Goal: Task Accomplishment & Management: Manage account settings

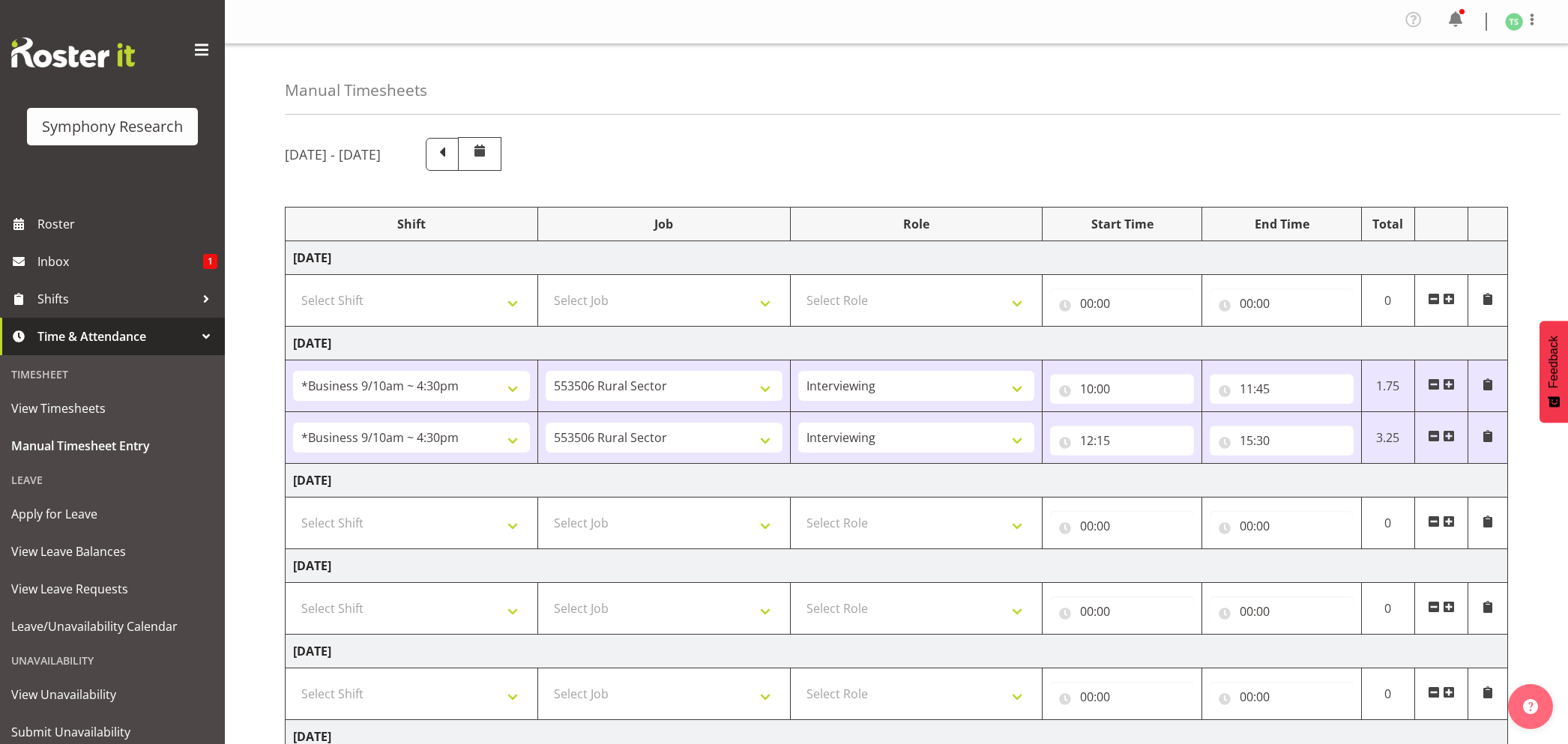
select select "26078"
select select "10587"
select select "47"
select select "26078"
select select "10587"
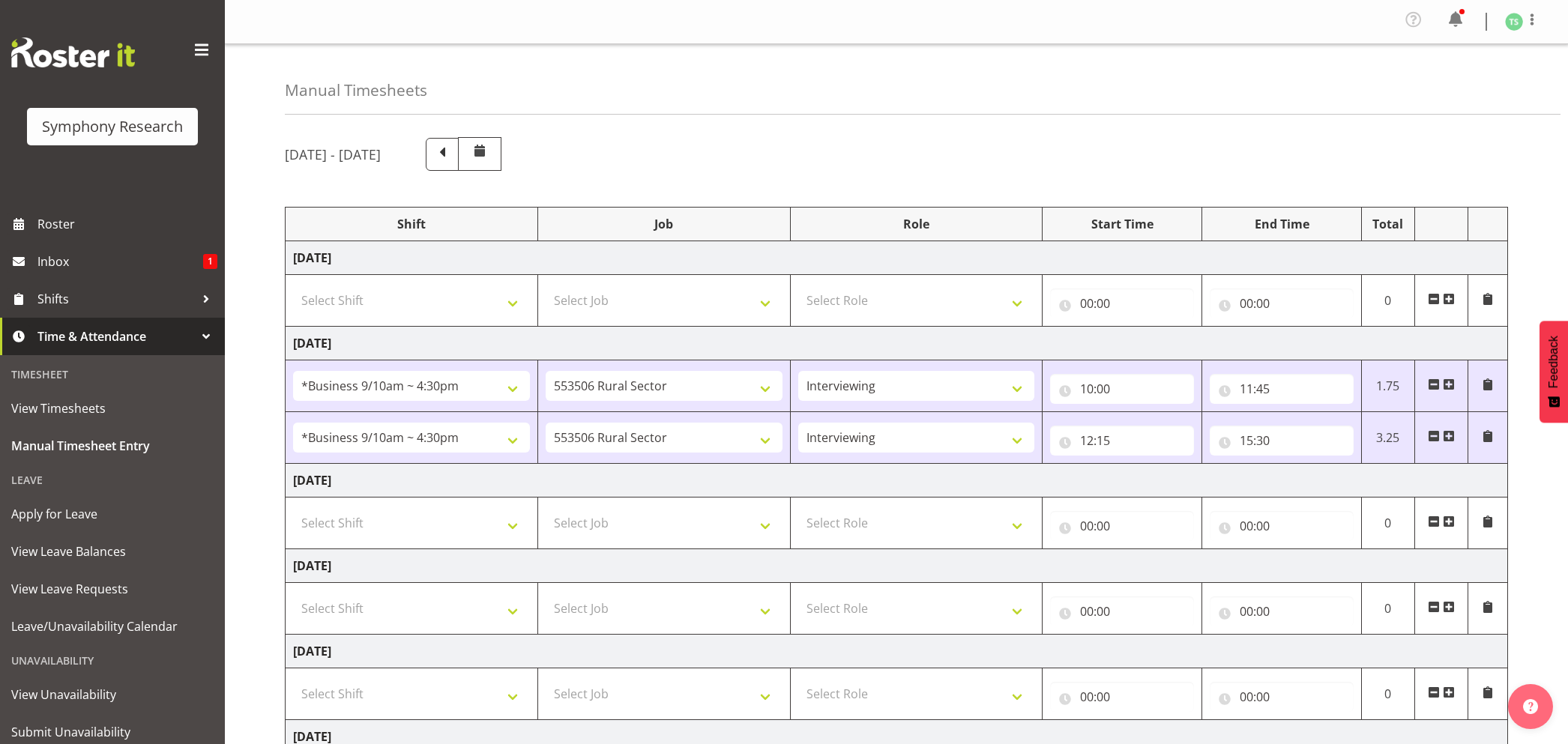
select select "47"
drag, startPoint x: 0, startPoint y: 0, endPoint x: 1571, endPoint y: 488, distance: 1645.0
click at [1567, 488] on html "Symphony Research Roster Inbox 1 Shifts Time & Attendance Timesheet View Timesh…" at bounding box center [784, 372] width 1568 height 744
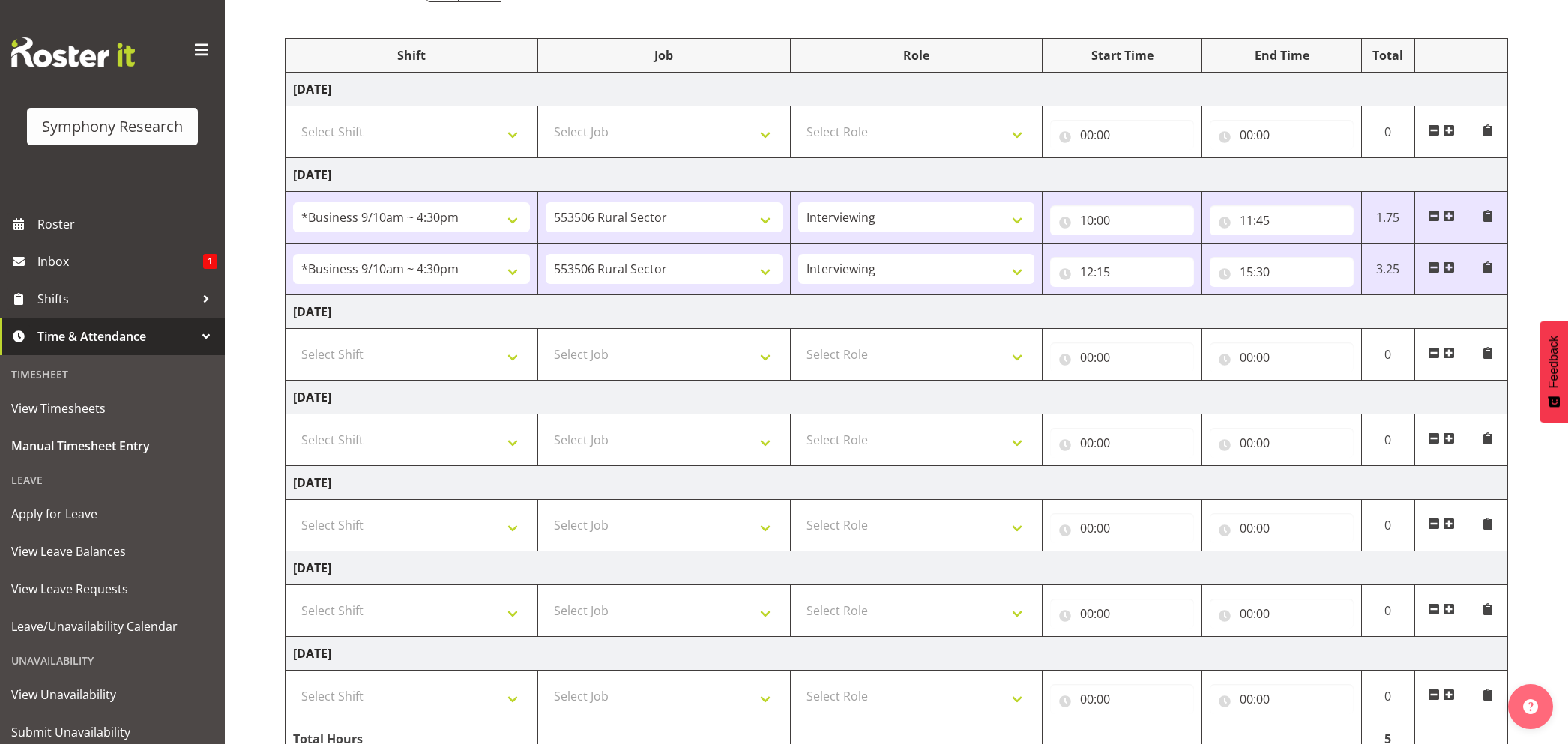
scroll to position [252, 0]
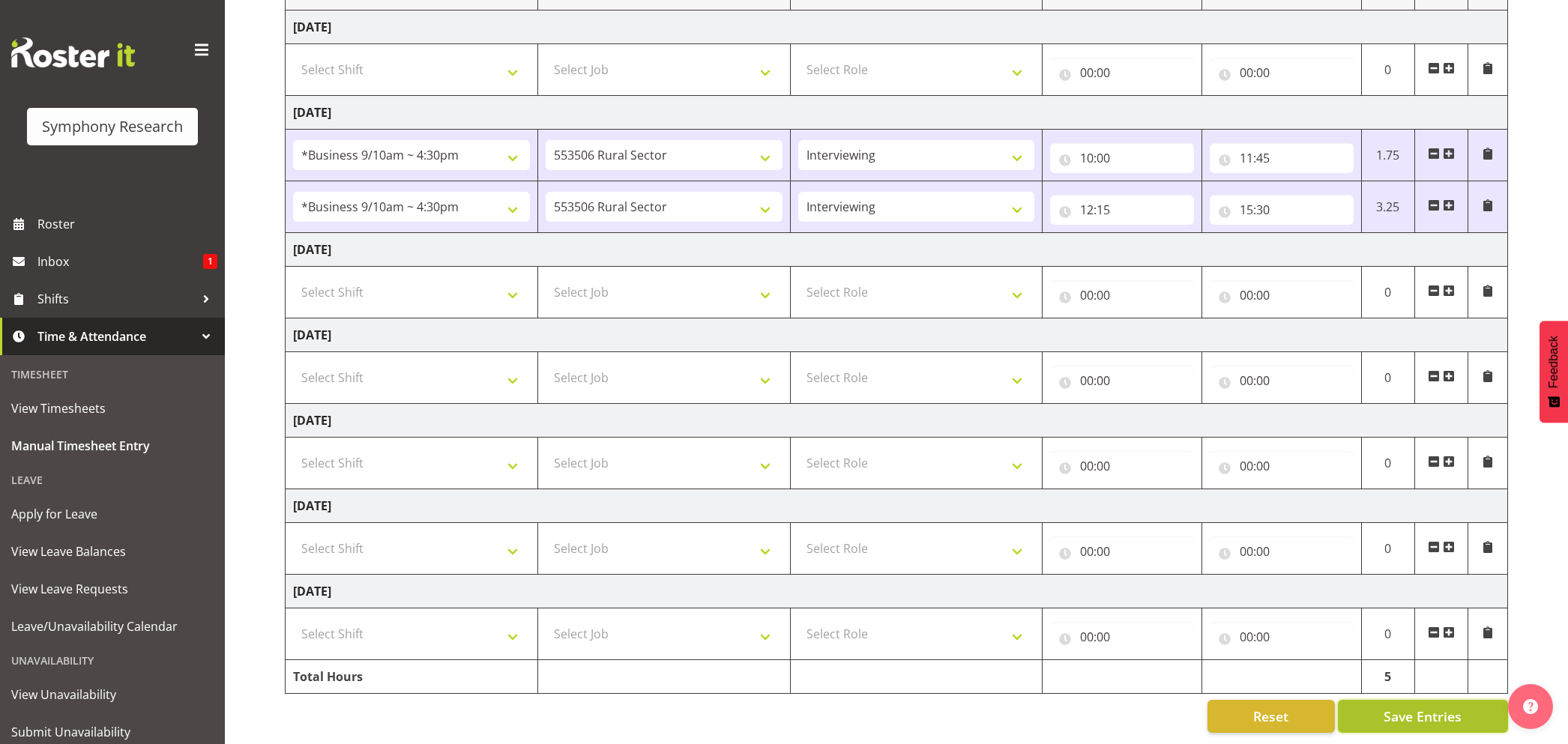
click at [1415, 700] on button "Save Entries" at bounding box center [1423, 716] width 170 height 33
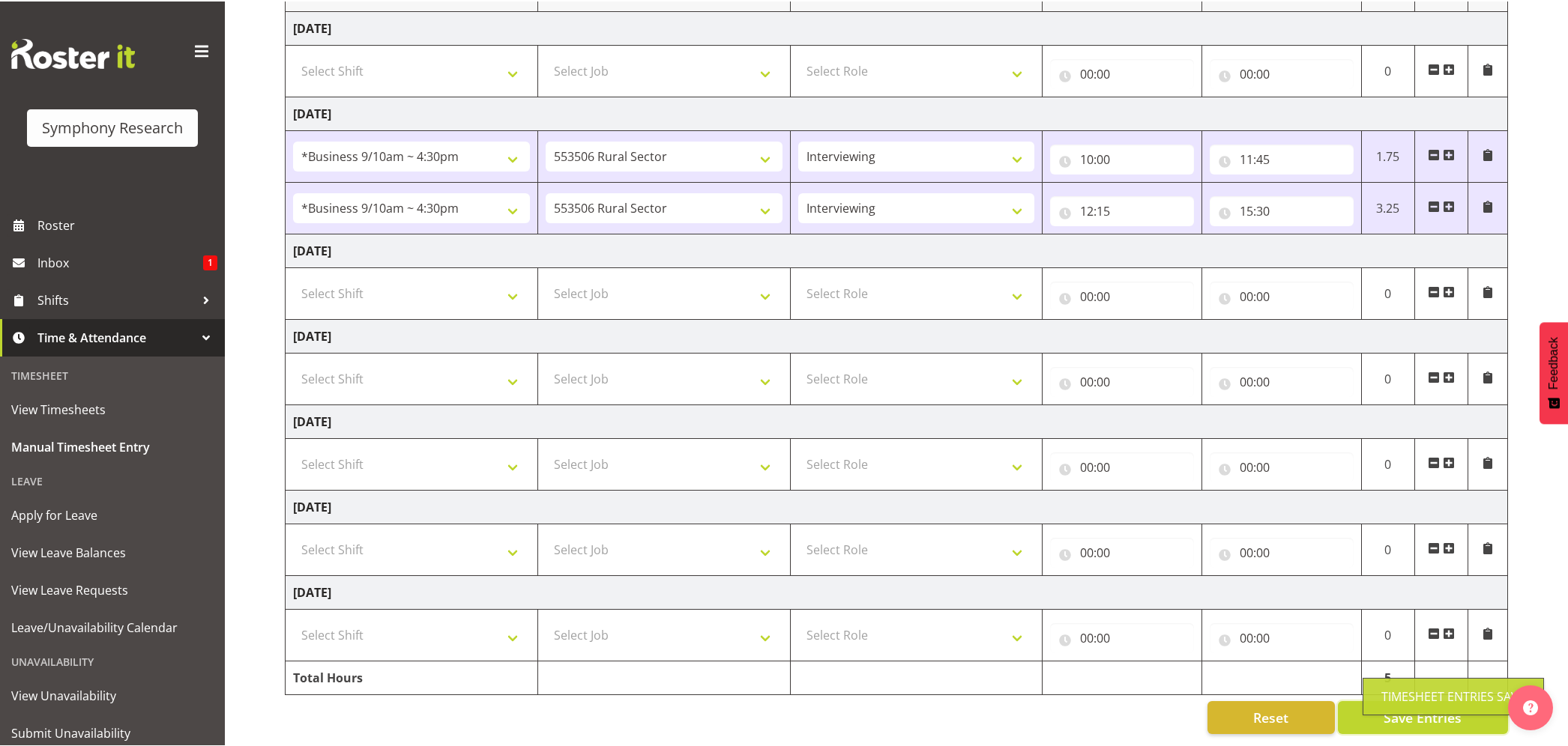
scroll to position [249, 0]
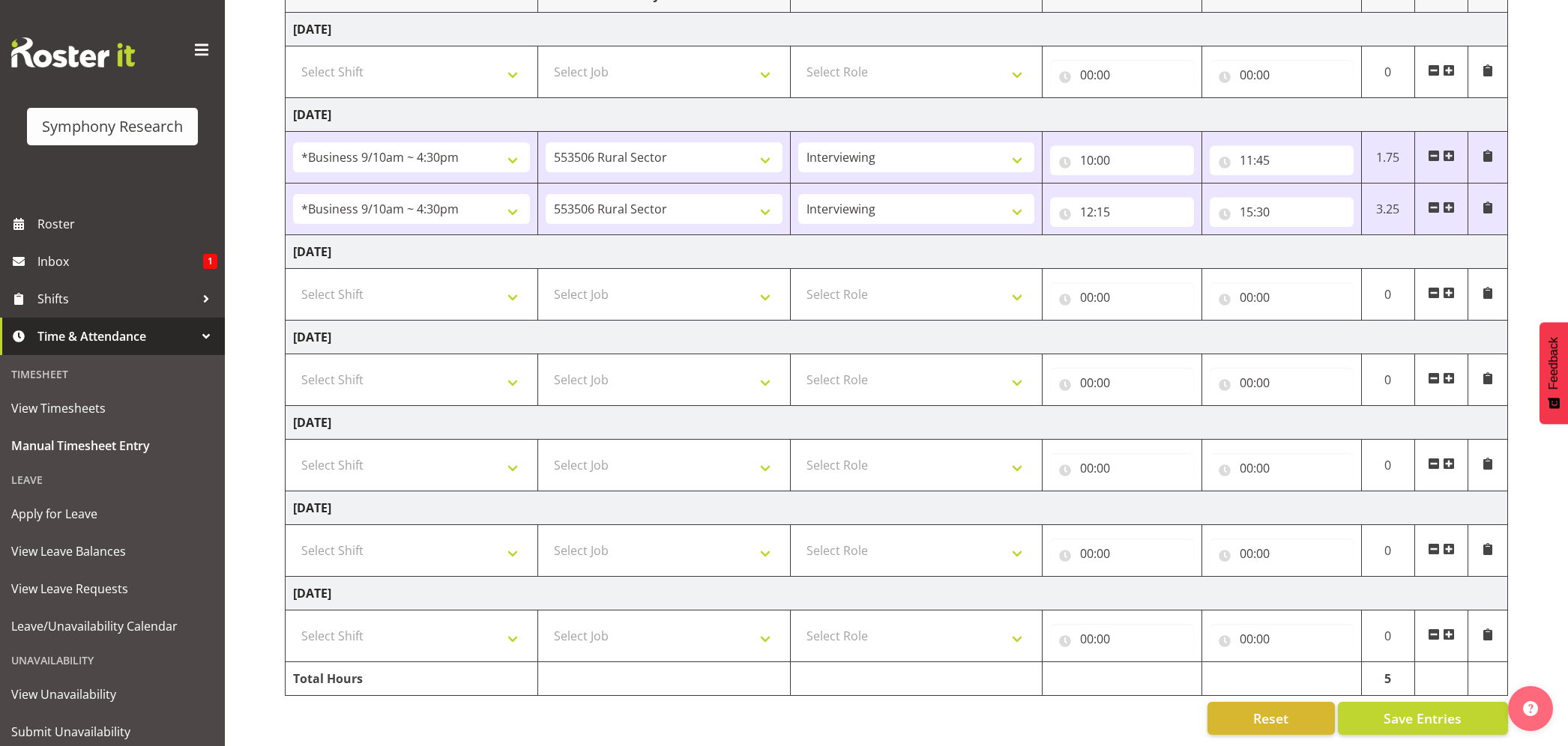
drag, startPoint x: 1011, startPoint y: 723, endPoint x: 929, endPoint y: 636, distance: 119.6
click at [1011, 723] on div "[DATE] - [DATE] Shift Job Role Start Time End Time Total [DATE] Select Shift !!…" at bounding box center [926, 322] width 1283 height 849
